Goal: Navigation & Orientation: Understand site structure

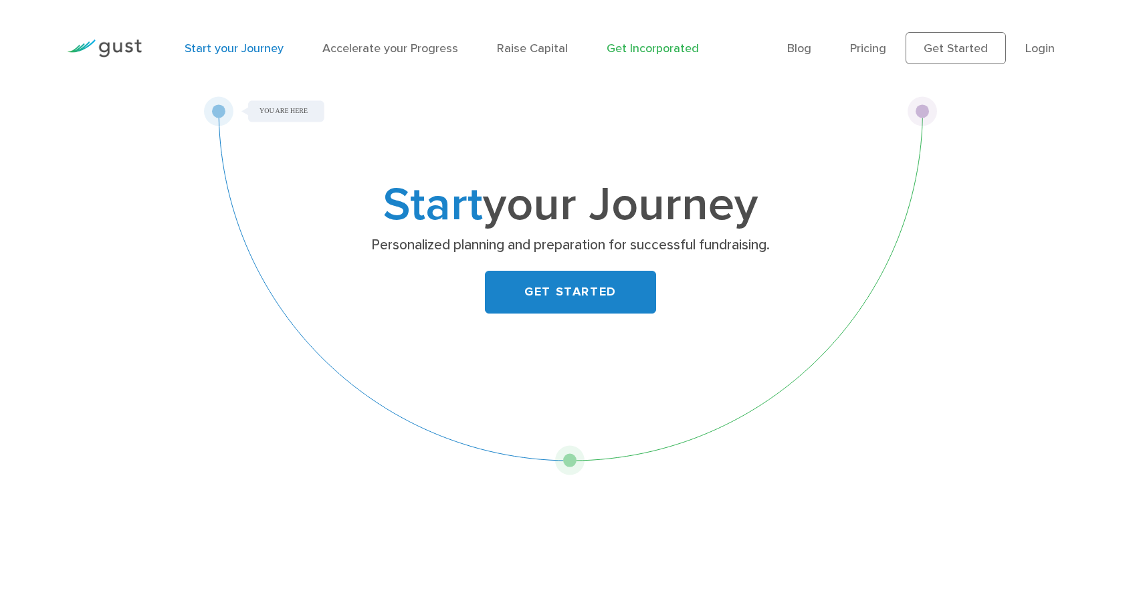
click at [617, 46] on link "Get Incorporated" at bounding box center [653, 48] width 92 height 14
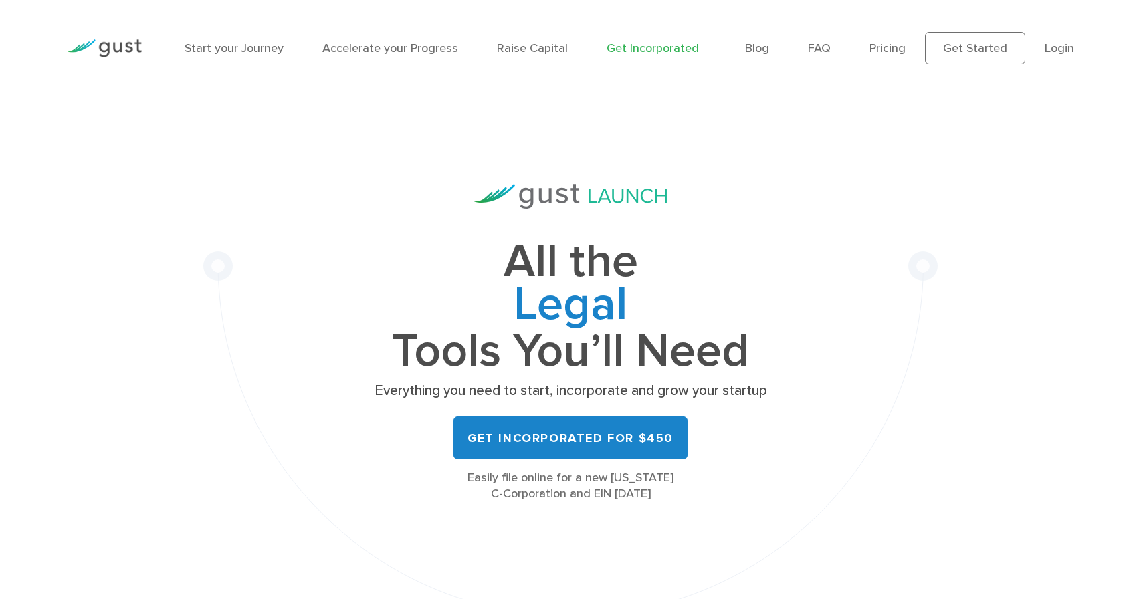
click at [110, 43] on img at bounding box center [104, 48] width 75 height 18
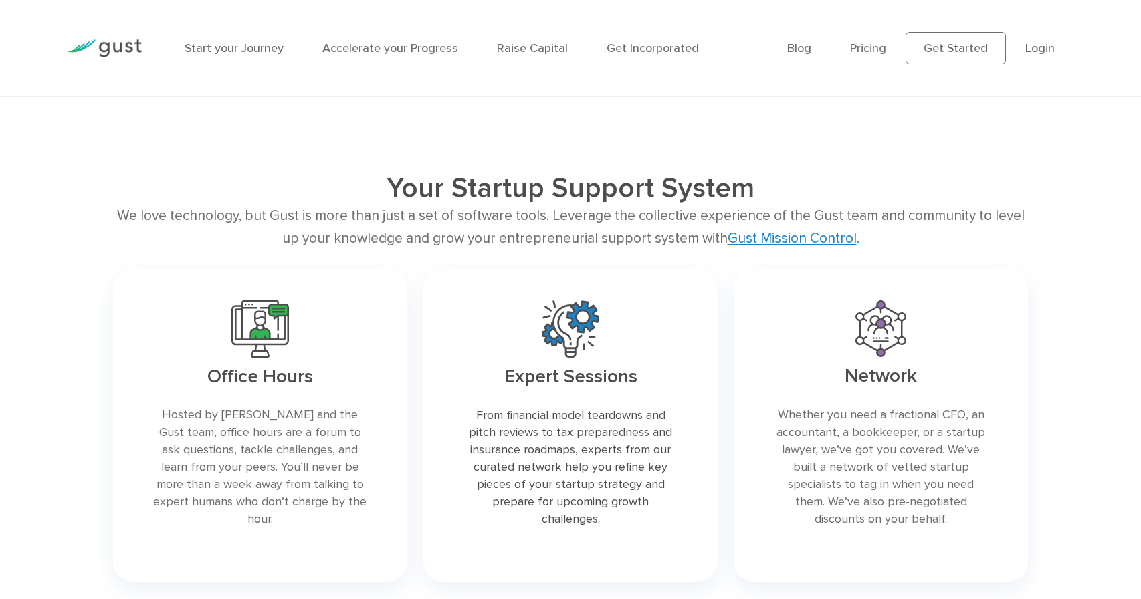
scroll to position [1909, 0]
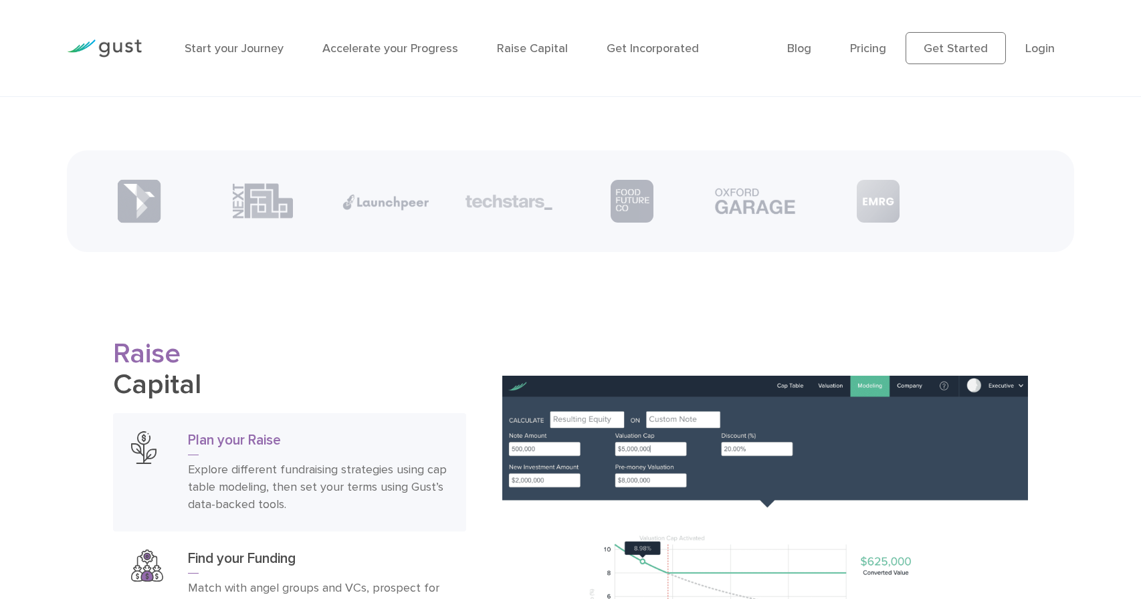
click at [645, 58] on div "Start your Journey Accelerate your Progress Raise Capital Get Incorporated" at bounding box center [476, 48] width 602 height 58
click at [644, 47] on link "Get Incorporated" at bounding box center [653, 48] width 92 height 14
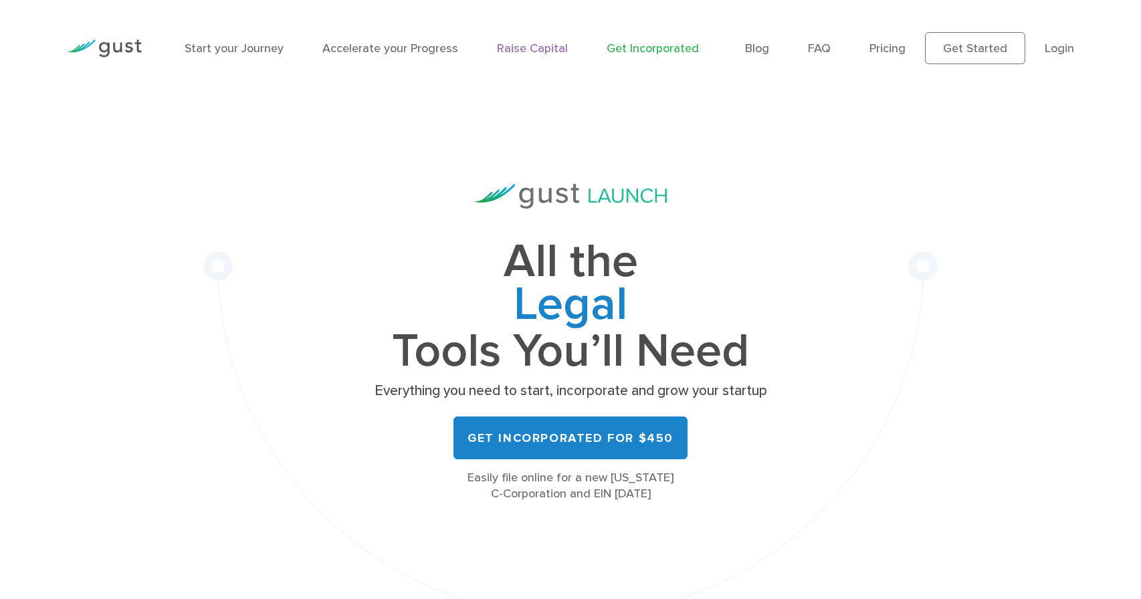
click at [511, 43] on link "Raise Capital" at bounding box center [532, 48] width 71 height 14
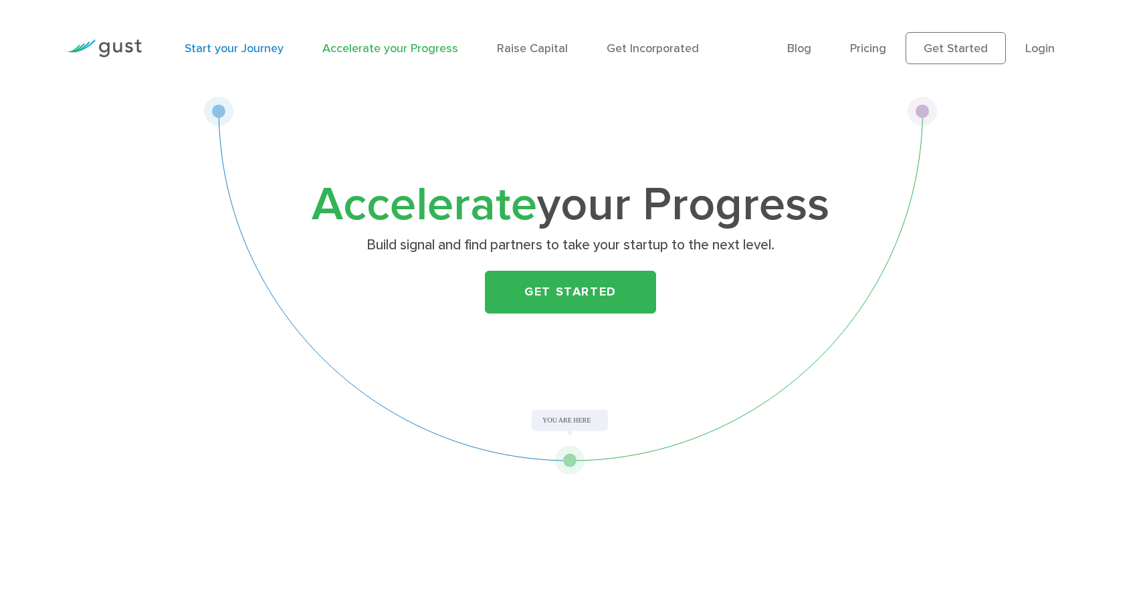
click at [278, 51] on link "Start your Journey" at bounding box center [234, 48] width 99 height 14
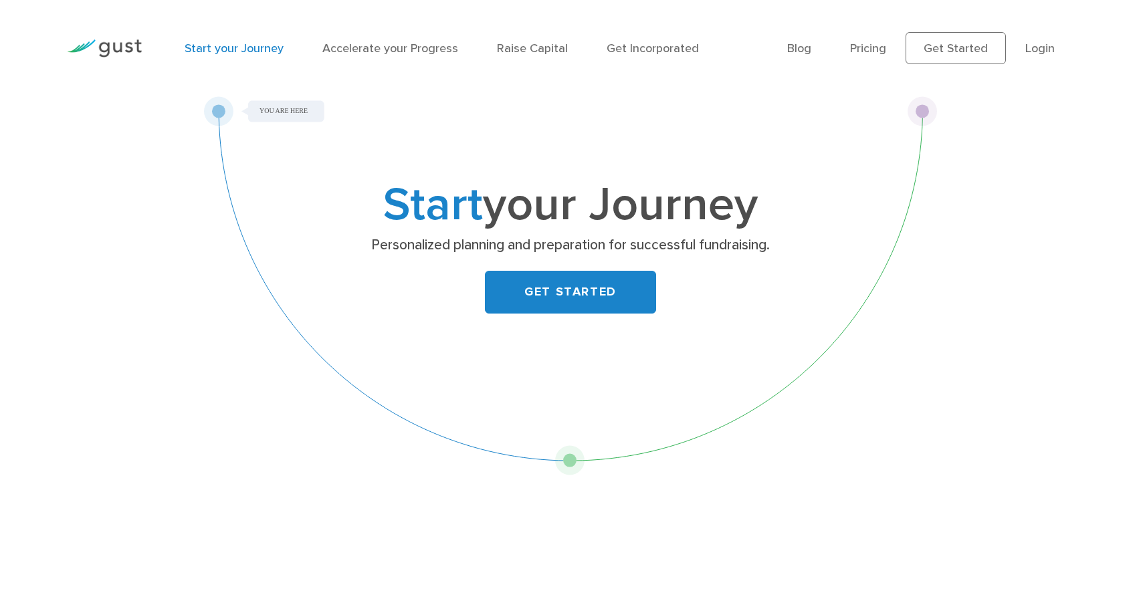
click at [274, 107] on div "Start your Journey Personalized planning and preparation for successful fundrai…" at bounding box center [570, 285] width 735 height 379
click at [884, 50] on link "Pricing" at bounding box center [868, 48] width 36 height 14
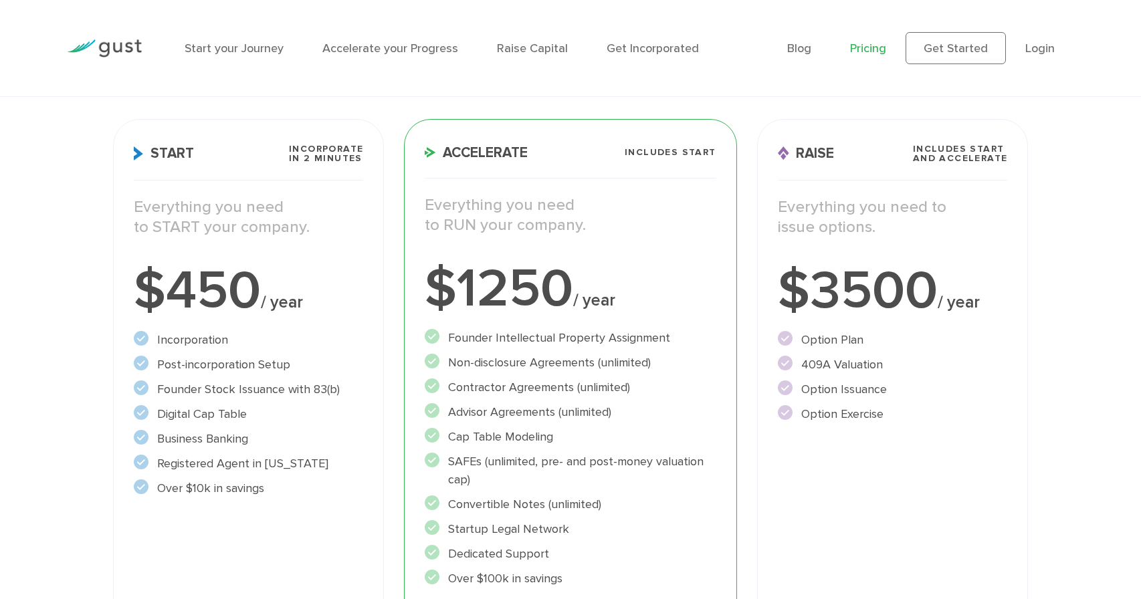
scroll to position [141, 0]
